Goal: Task Accomplishment & Management: Use online tool/utility

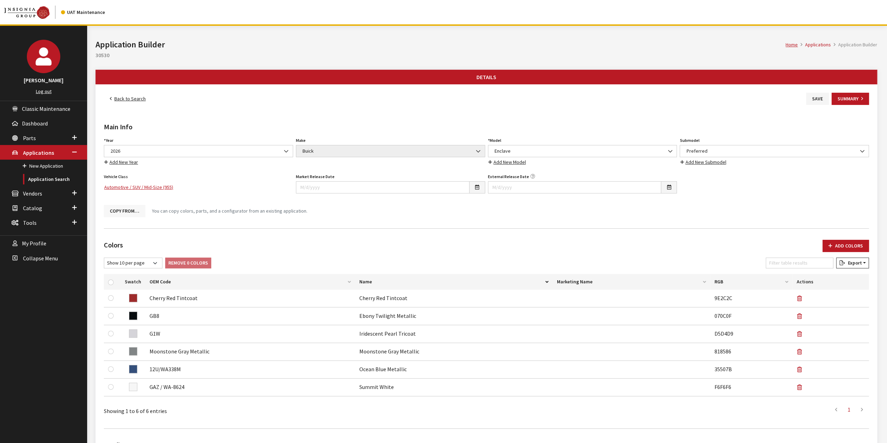
click at [127, 209] on button "Copy From…" at bounding box center [124, 211] width 41 height 12
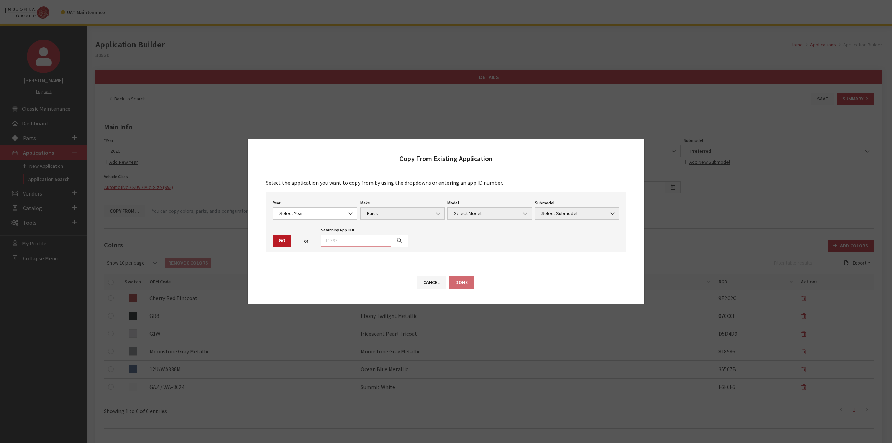
click at [360, 239] on input "text" at bounding box center [356, 240] width 70 height 12
type input "28831"
click at [396, 240] on button "button" at bounding box center [399, 240] width 17 height 12
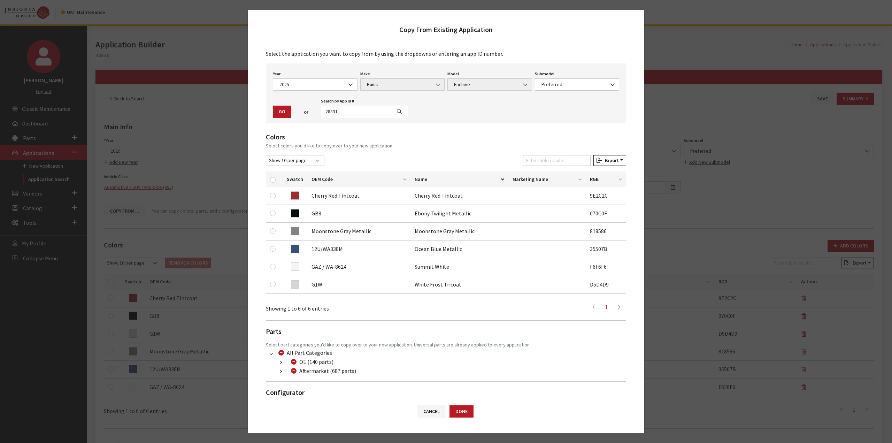
scroll to position [18, 0]
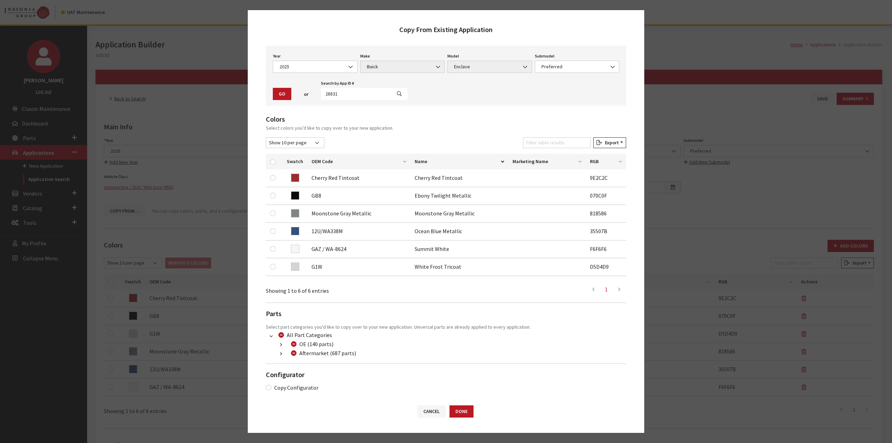
click at [272, 386] on div "Copy Configurator" at bounding box center [446, 387] width 360 height 8
click at [268, 386] on input "Copy Configurator" at bounding box center [269, 388] width 6 height 6
checkbox input "true"
click at [460, 415] on button "Done" at bounding box center [461, 411] width 24 height 12
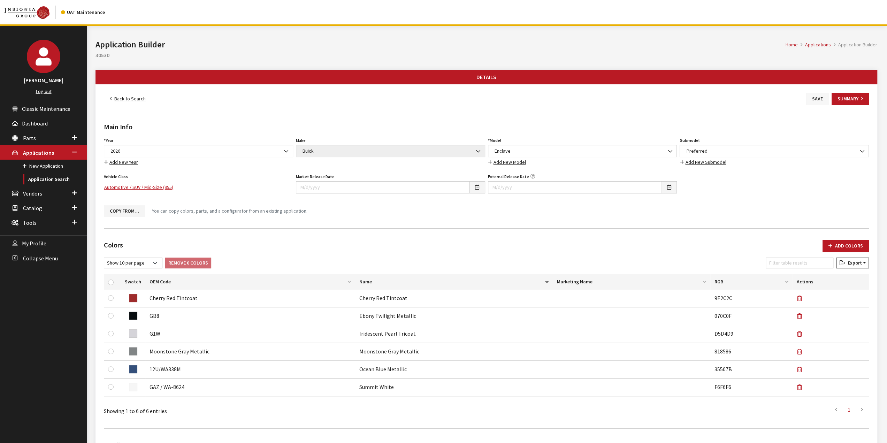
click at [816, 97] on button "Save" at bounding box center [817, 99] width 23 height 12
click at [134, 98] on link "Back to Search" at bounding box center [128, 99] width 48 height 12
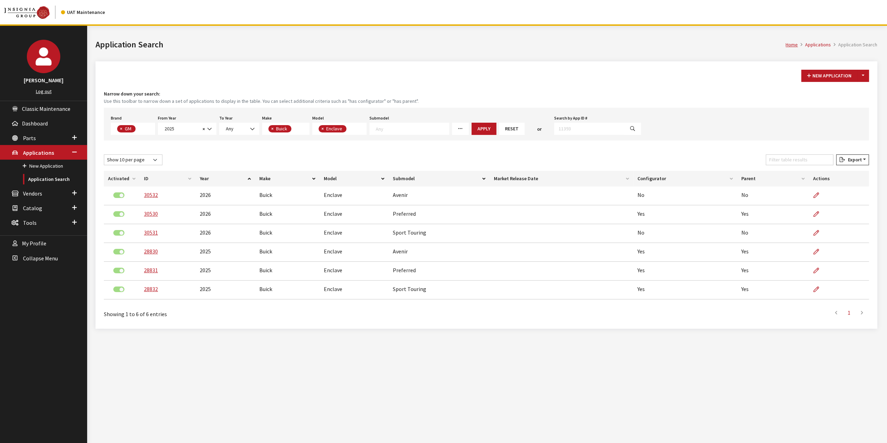
scroll to position [31, 0]
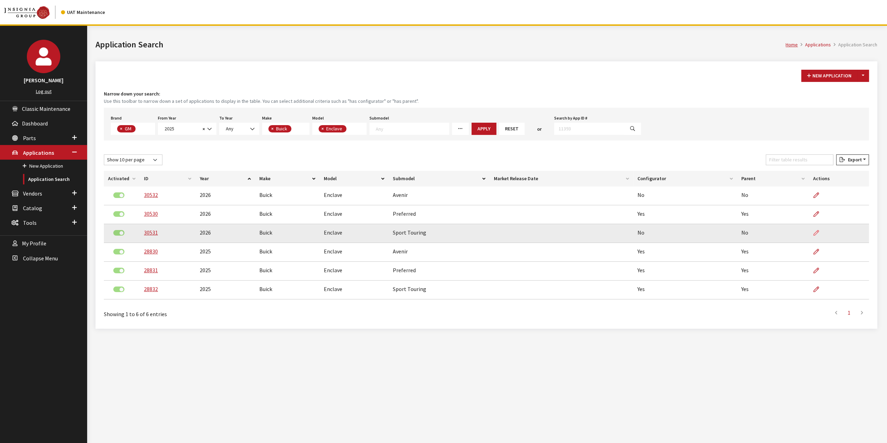
click at [816, 231] on icon at bounding box center [816, 233] width 6 height 6
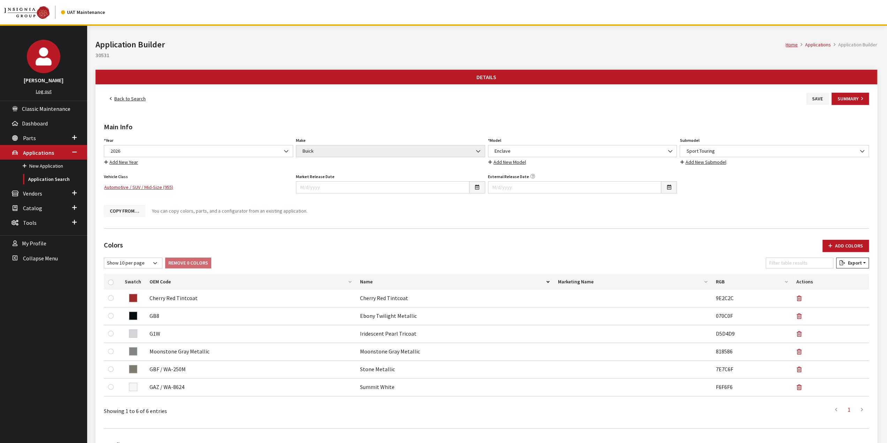
click at [129, 207] on button "Copy From…" at bounding box center [124, 211] width 41 height 12
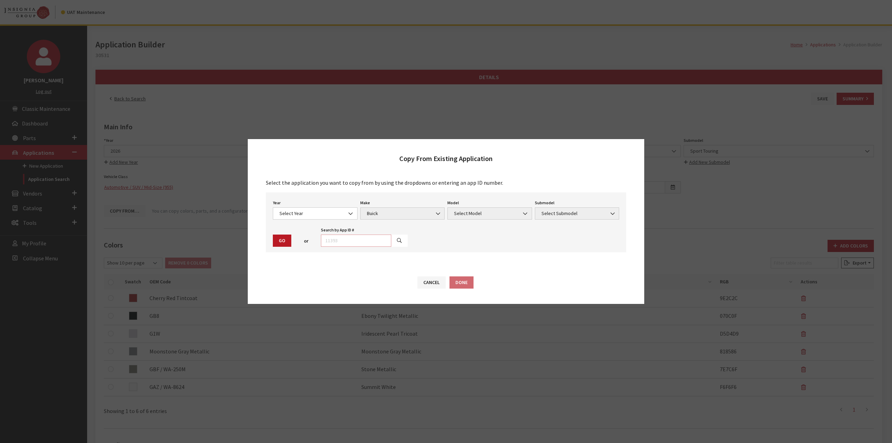
click at [378, 241] on input "text" at bounding box center [356, 240] width 70 height 12
type input "28832"
click at [397, 238] on icon "button" at bounding box center [399, 240] width 5 height 5
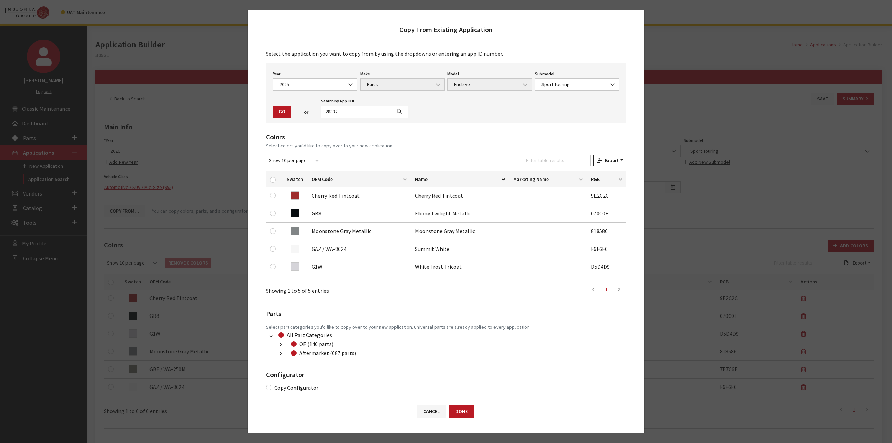
click at [287, 383] on label "Copy Configurator" at bounding box center [296, 387] width 44 height 8
click at [271, 385] on input "Copy Configurator" at bounding box center [269, 388] width 6 height 6
checkbox input "true"
click at [463, 413] on button "Done" at bounding box center [461, 411] width 24 height 12
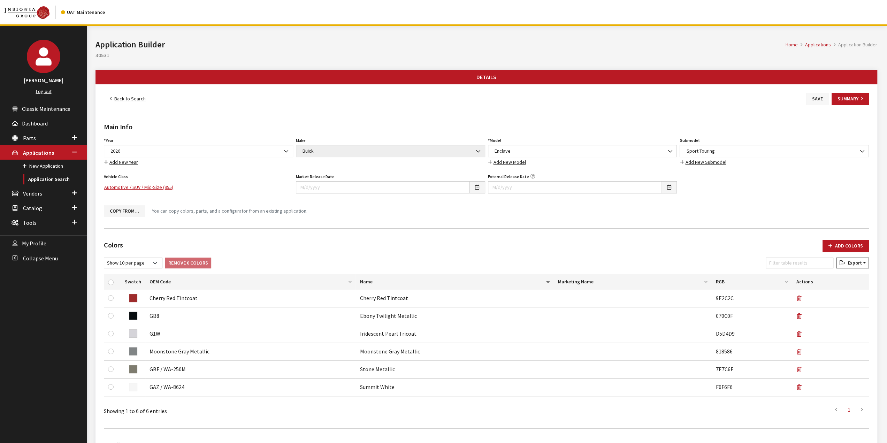
click at [810, 101] on button "Save" at bounding box center [817, 99] width 23 height 12
click at [139, 99] on link "Back to Search" at bounding box center [128, 99] width 48 height 12
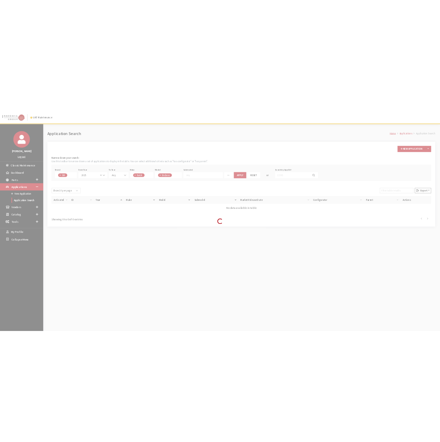
scroll to position [31, 0]
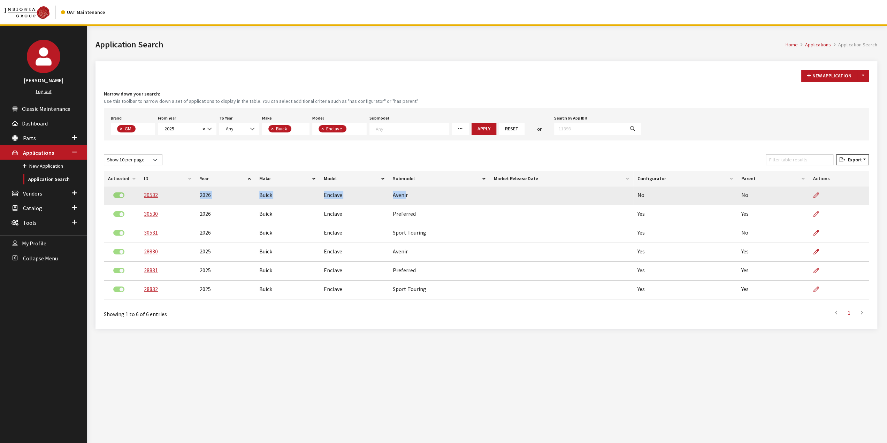
drag, startPoint x: 405, startPoint y: 194, endPoint x: 194, endPoint y: 194, distance: 211.1
click at [194, 194] on tr "30532 2026 Buick Enclave Avenir No No" at bounding box center [486, 195] width 765 height 19
click at [422, 198] on td "Avenir" at bounding box center [438, 195] width 101 height 19
drag, startPoint x: 405, startPoint y: 193, endPoint x: 187, endPoint y: 197, distance: 218.8
click at [140, 194] on tr "30532 2026 Buick Enclave Avenir No No" at bounding box center [486, 195] width 765 height 19
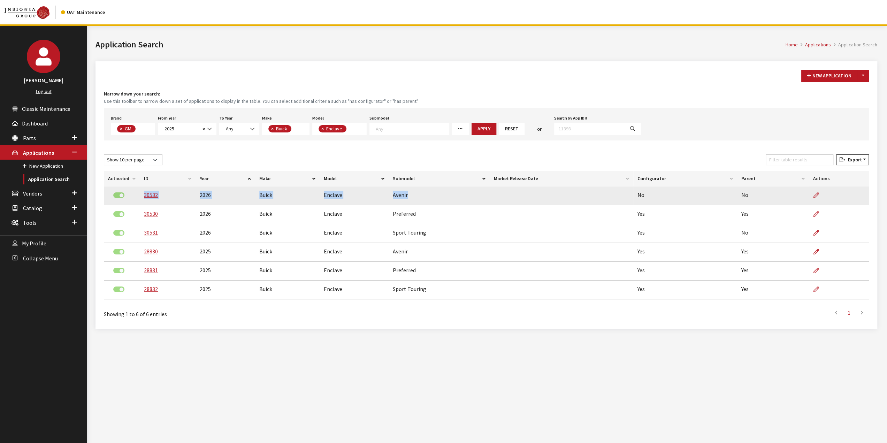
copy tr "30532 2026 Buick Enclave Avenir"
